Goal: Task Accomplishment & Management: Use online tool/utility

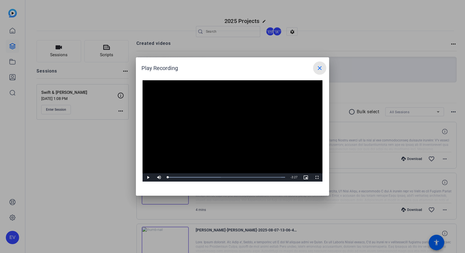
click at [318, 69] on mat-icon "close" at bounding box center [319, 68] width 7 height 7
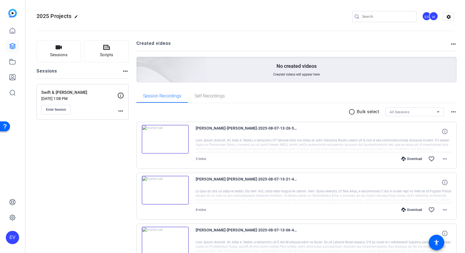
click at [323, 43] on h2 "Created videos" at bounding box center [293, 45] width 314 height 11
click at [203, 39] on div "Sessions Scripts Sessions more_horiz Swift & O'Keefe Jul 31, 2025 @ 1:08 PM Ent…" at bounding box center [245, 240] width 440 height 415
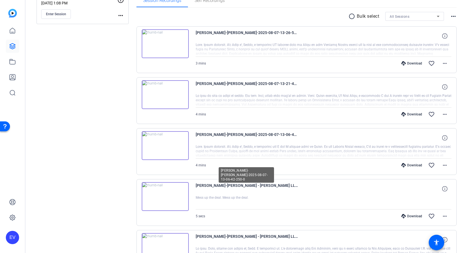
scroll to position [119, 0]
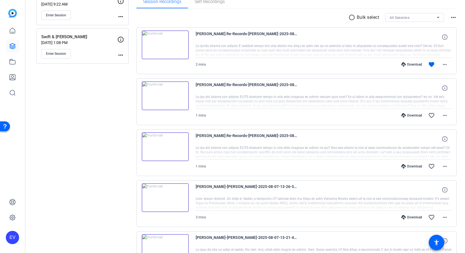
scroll to position [105, 0]
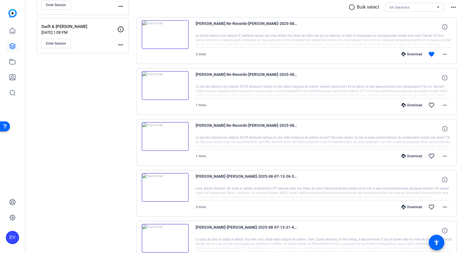
click at [276, 147] on div at bounding box center [324, 142] width 256 height 14
click at [445, 154] on mat-icon "more_horiz" at bounding box center [444, 156] width 7 height 7
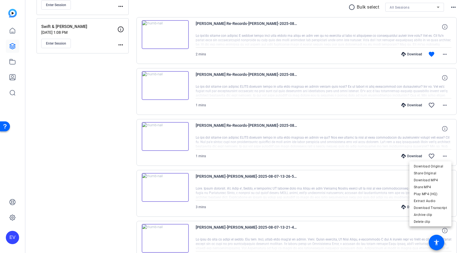
drag, startPoint x: 111, startPoint y: 197, endPoint x: 94, endPoint y: 253, distance: 58.4
click at [111, 197] on div at bounding box center [232, 126] width 465 height 253
